Goal: Task Accomplishment & Management: Use online tool/utility

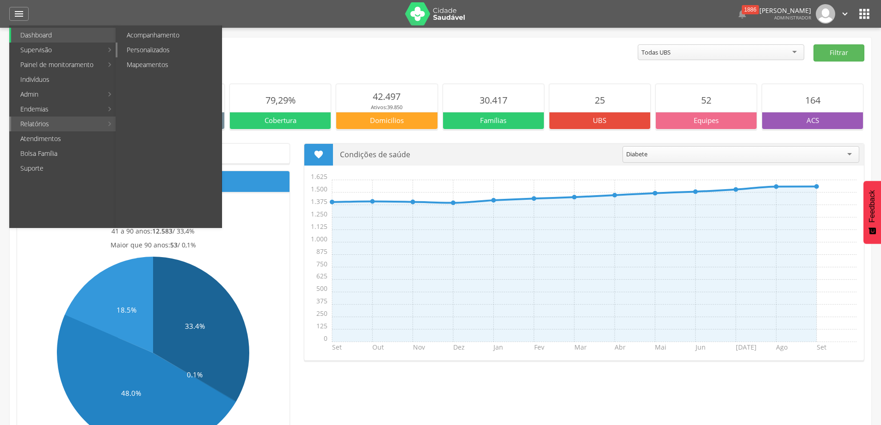
click at [150, 52] on link "Personalizados" at bounding box center [169, 50] width 104 height 15
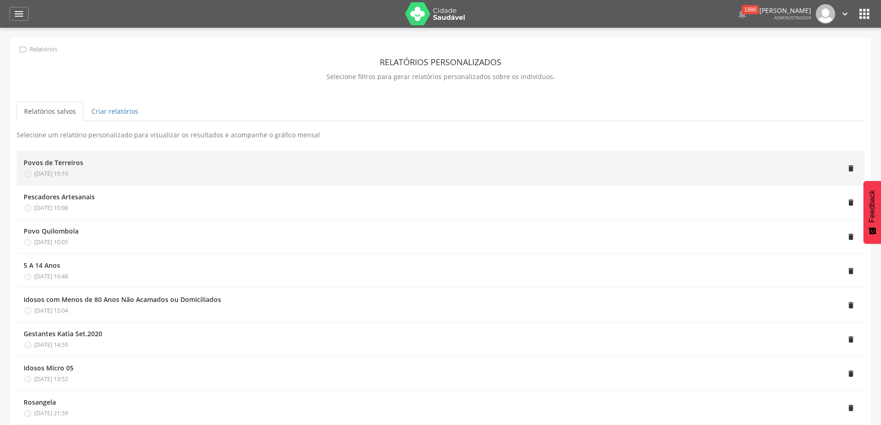
click at [74, 167] on div "Povos de Terreiros  26/08/2025 10:10" at bounding box center [54, 168] width 60 height 20
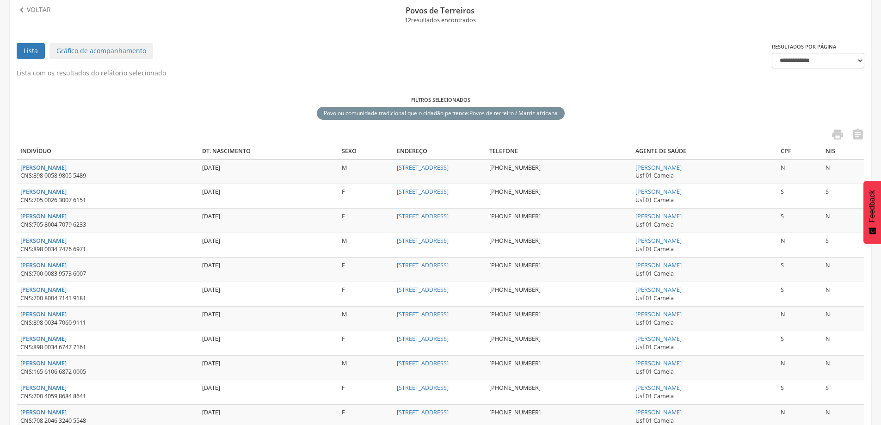
scroll to position [139, 0]
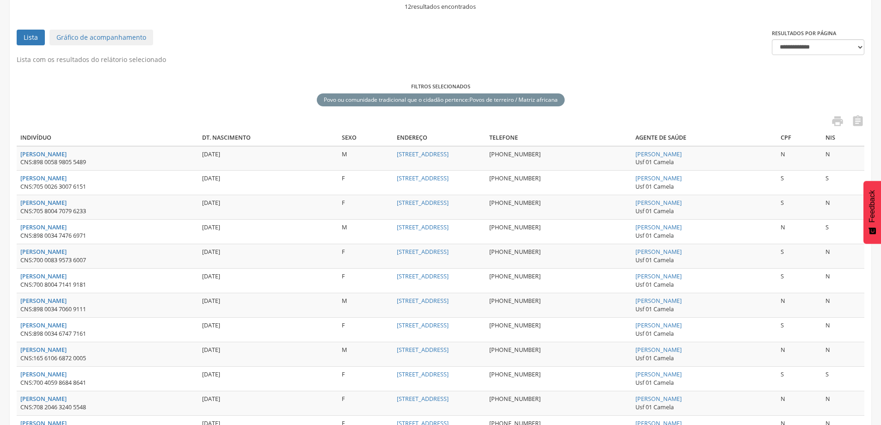
click at [822, 56] on p "Lista com os resultados do relátorio selecionado" at bounding box center [441, 59] width 848 height 9
click at [823, 53] on select "**********" at bounding box center [818, 47] width 92 height 16
select select "***"
click at [772, 39] on select "**********" at bounding box center [818, 47] width 92 height 16
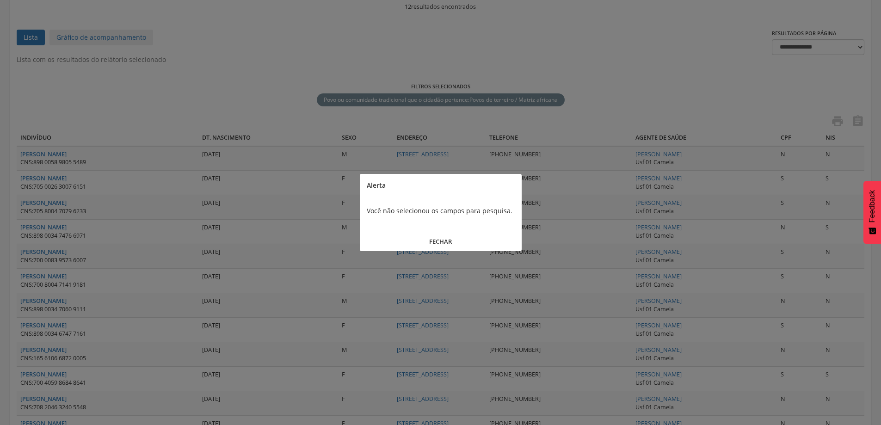
click at [440, 242] on button "FECHAR" at bounding box center [441, 242] width 162 height 20
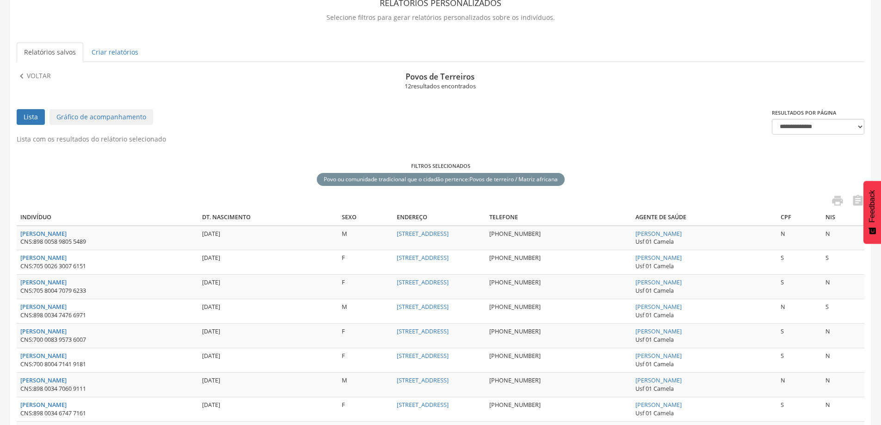
scroll to position [38, 0]
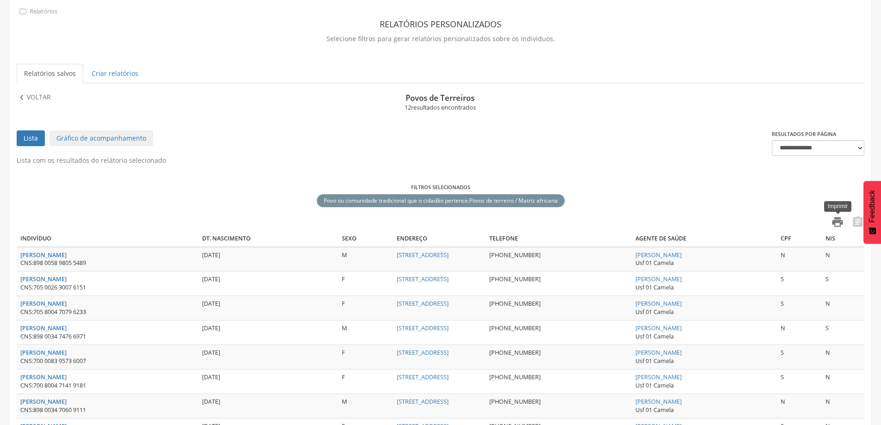
click at [839, 223] on icon "" at bounding box center [837, 222] width 13 height 13
click at [39, 91] on div " Relatórios Relatórios personalizados Selecione filtros para gerar relatórios …" at bounding box center [441, 296] width 862 height 592
click at [39, 98] on p "Voltar" at bounding box center [39, 97] width 24 height 10
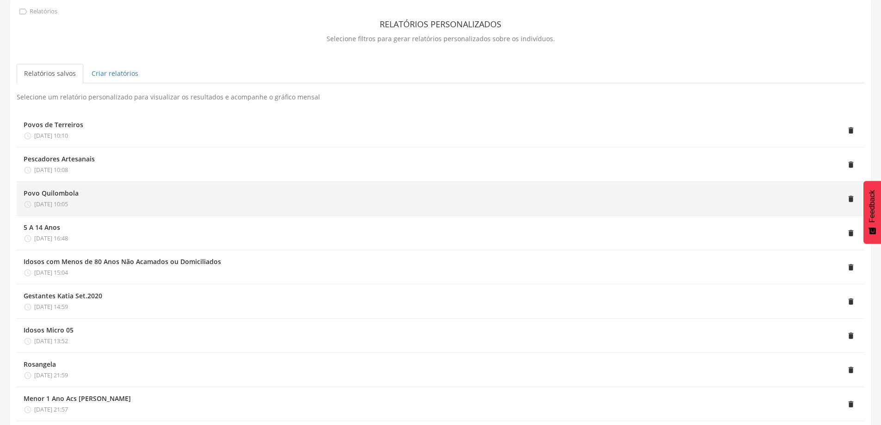
click at [148, 199] on div "" at bounding box center [468, 199] width 779 height 20
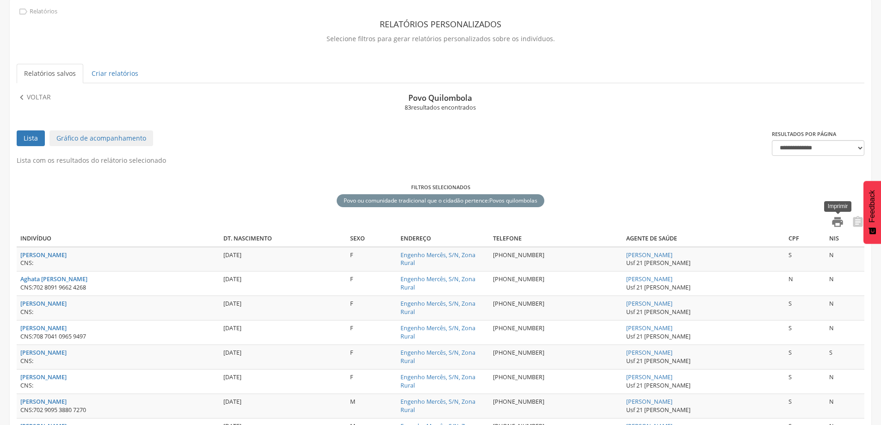
click at [837, 220] on icon "" at bounding box center [837, 222] width 13 height 13
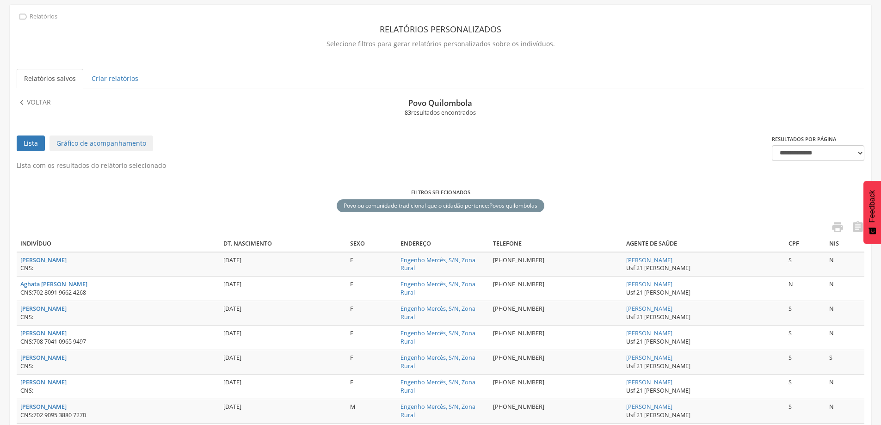
scroll to position [0, 0]
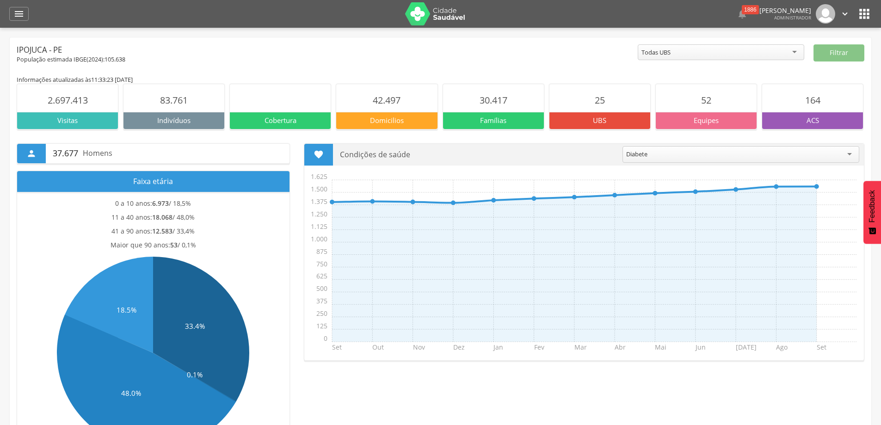
click at [858, 7] on icon "" at bounding box center [864, 13] width 15 height 15
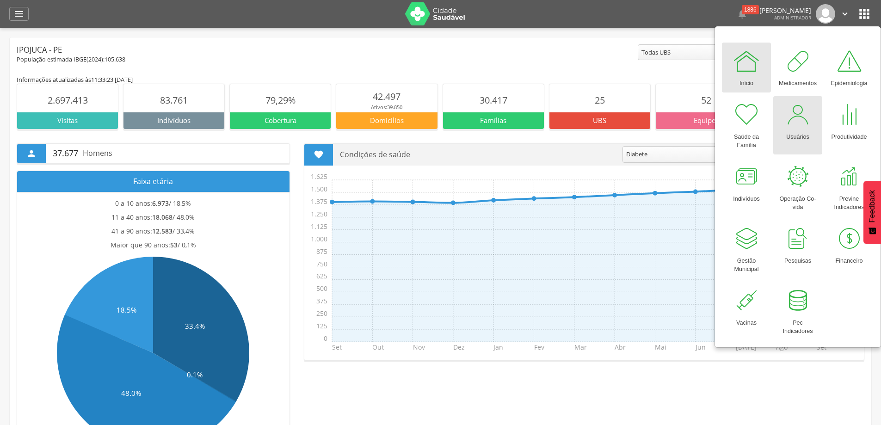
click at [797, 124] on div at bounding box center [798, 115] width 28 height 28
